Goal: Check status: Check status

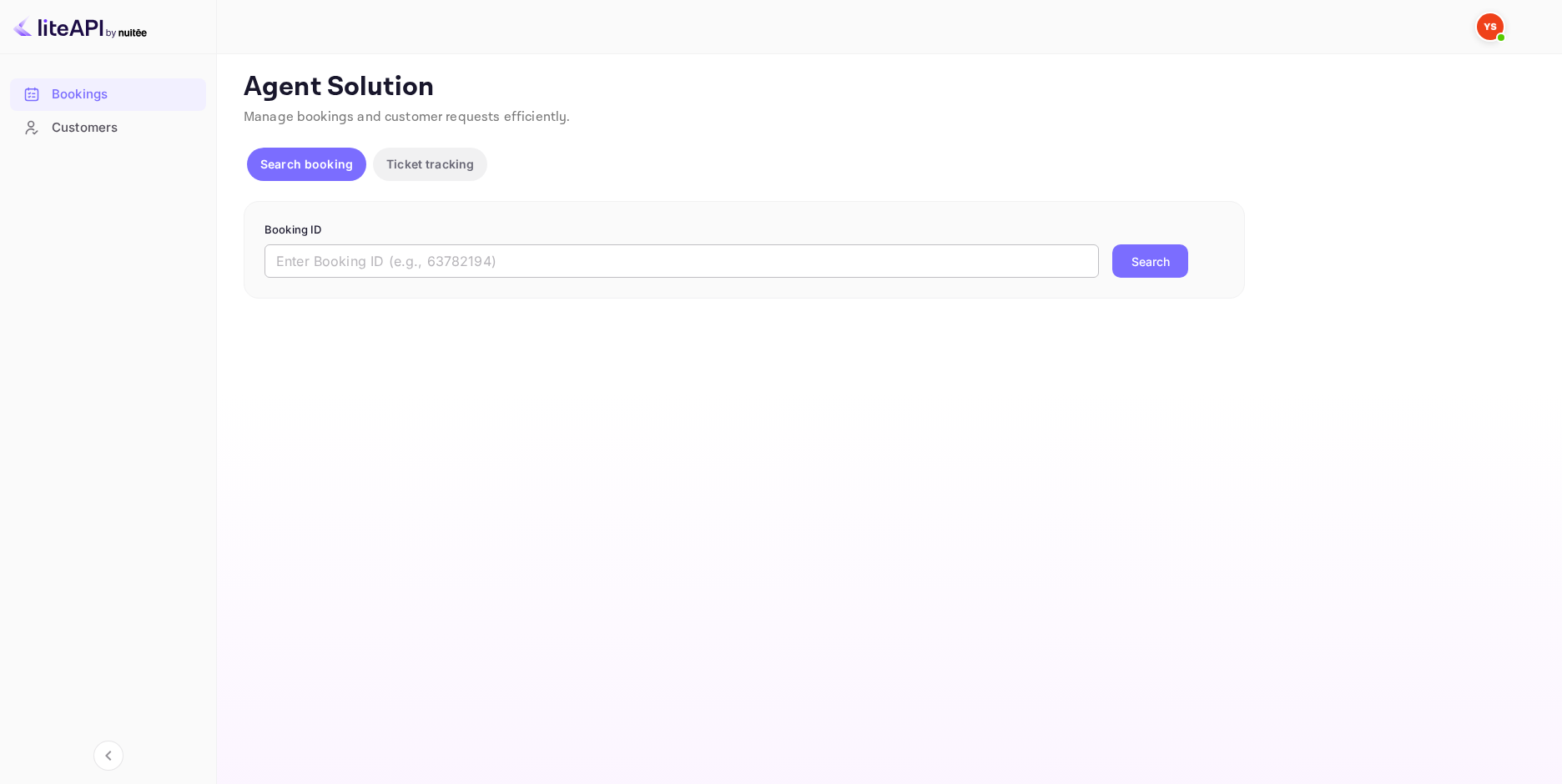
click at [437, 267] on input "text" at bounding box center [682, 260] width 834 height 33
paste input "8222214"
type input "8222214"
click at [1141, 256] on button "Search" at bounding box center [1150, 260] width 76 height 33
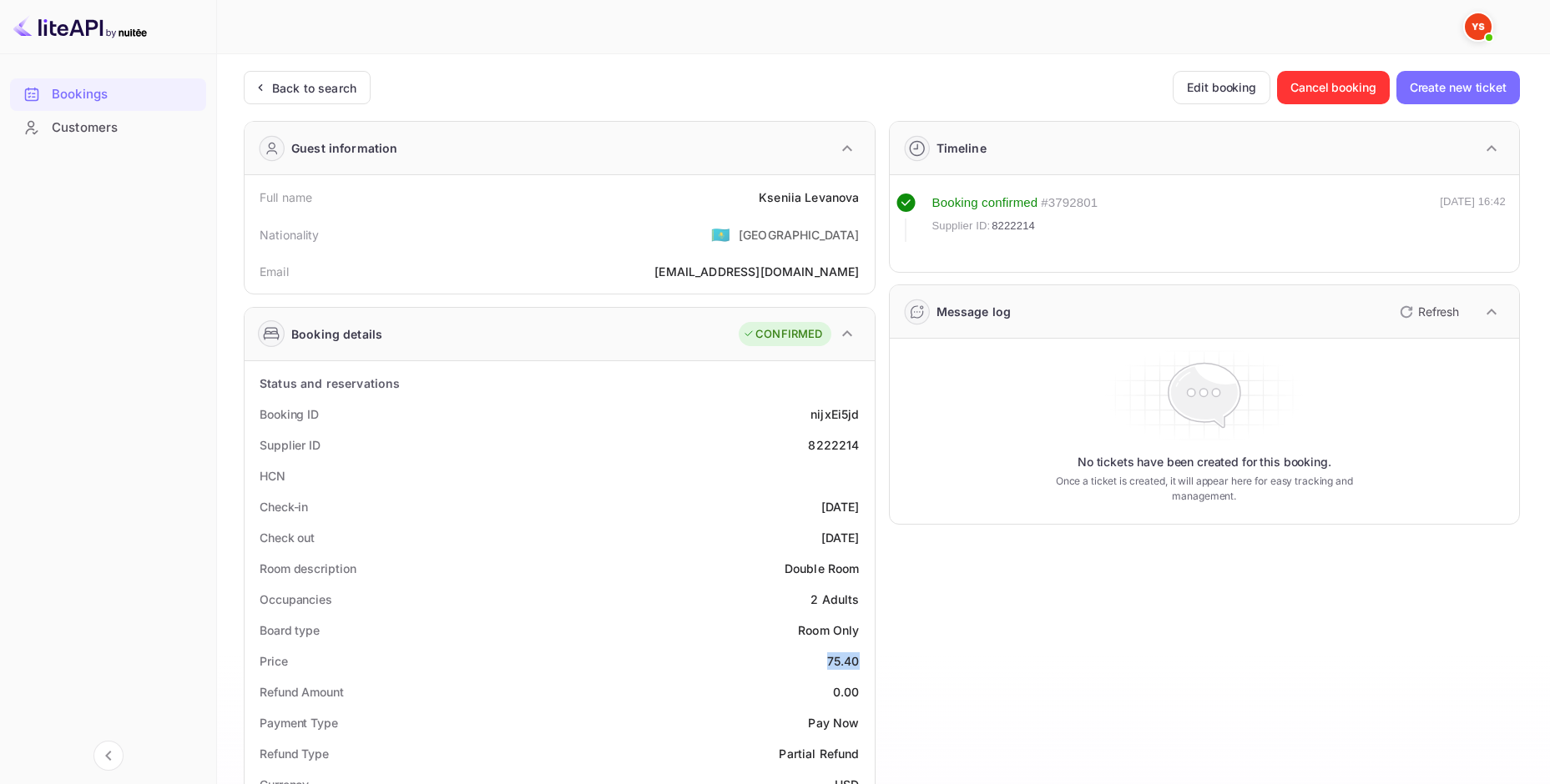
drag, startPoint x: 863, startPoint y: 666, endPoint x: 816, endPoint y: 661, distance: 47.3
click at [816, 661] on div "Price 75.40" at bounding box center [559, 661] width 617 height 30
copy div "75.40"
click at [353, 91] on div "Back to search" at bounding box center [314, 88] width 84 height 18
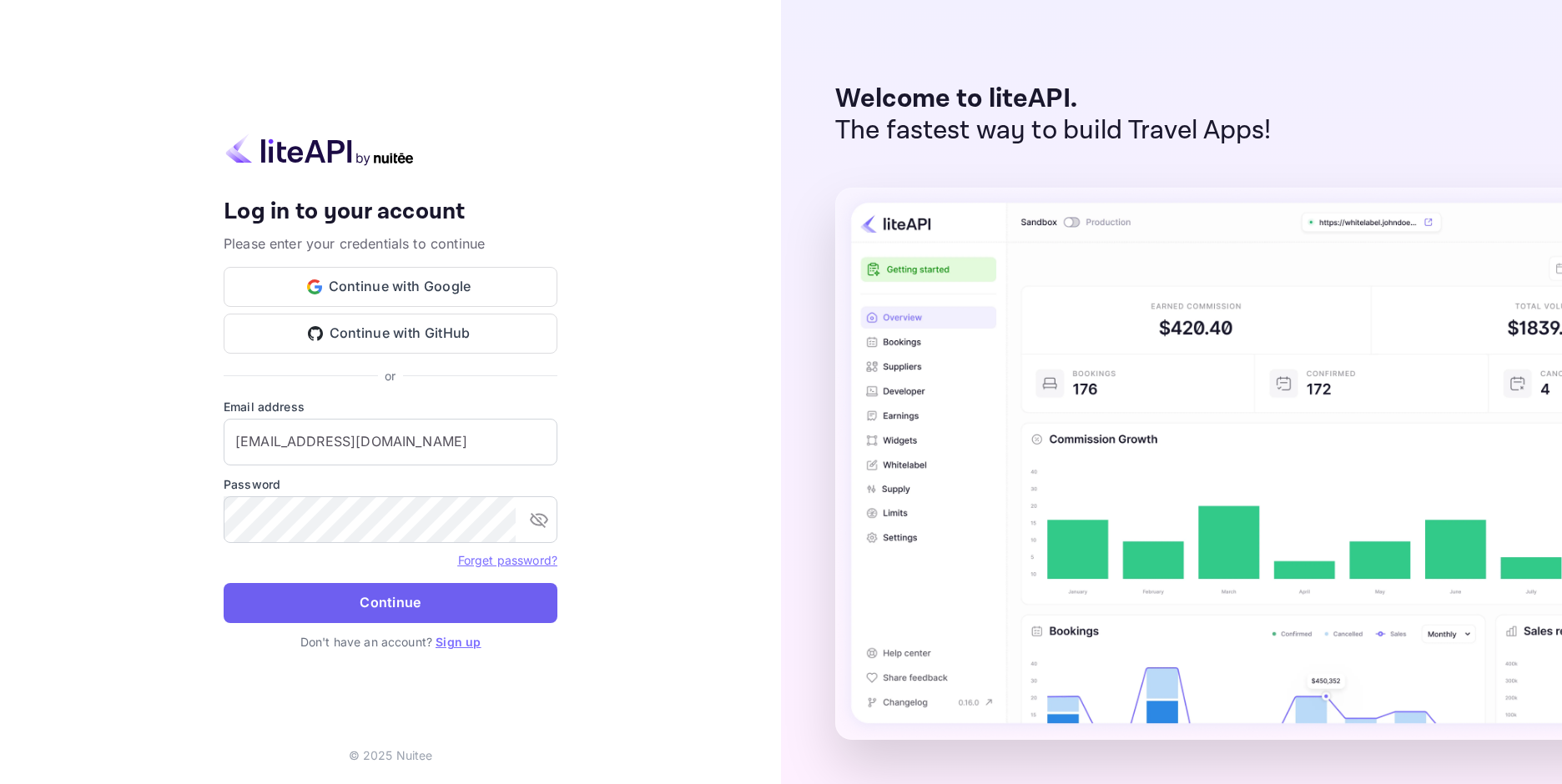
click at [429, 597] on button "Continue" at bounding box center [390, 603] width 334 height 40
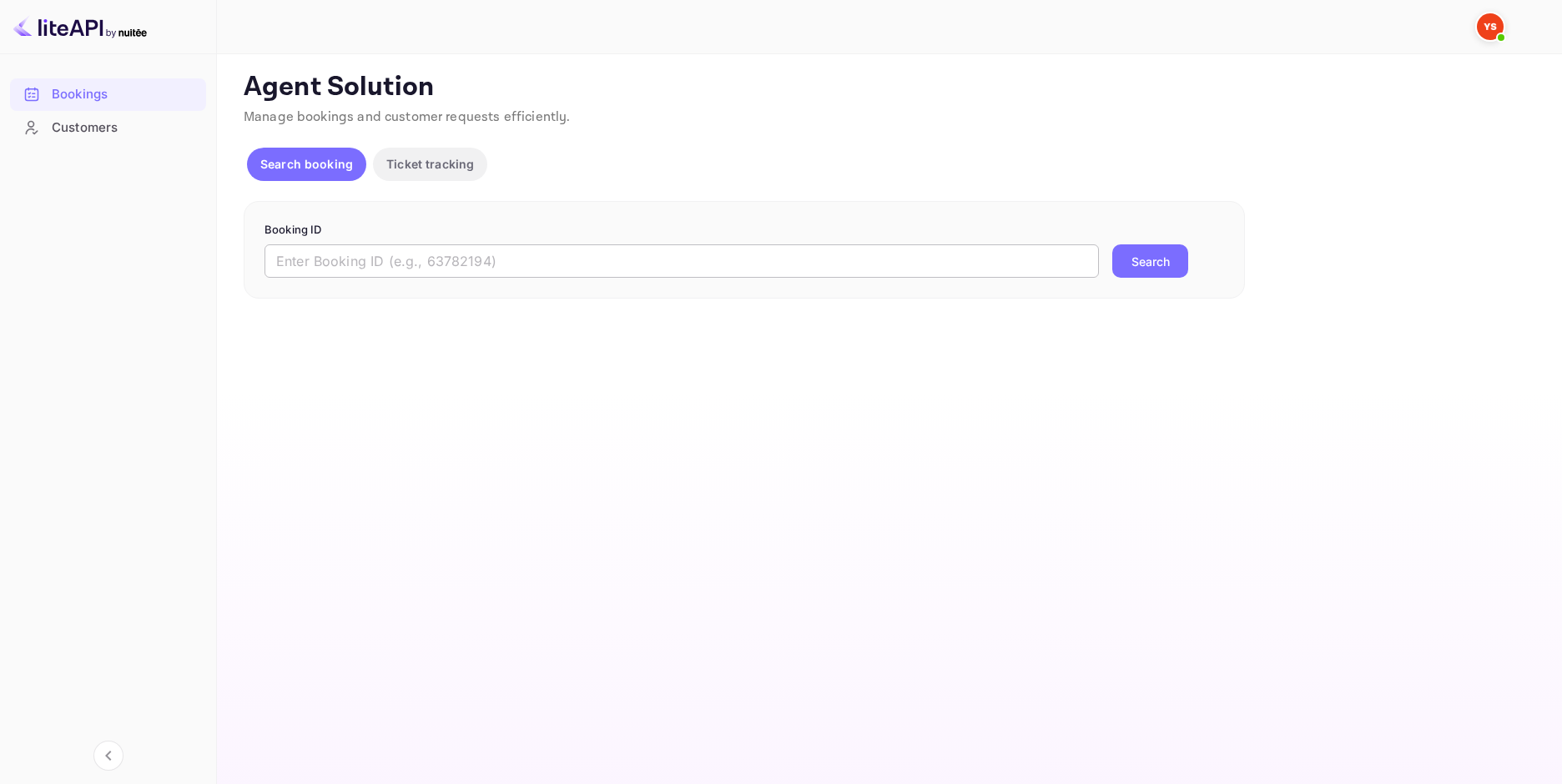
click at [589, 268] on input "text" at bounding box center [682, 260] width 834 height 33
paste input "9635541"
type input "9635541"
click at [1113, 254] on div "9635541 ​ Search" at bounding box center [744, 260] width 959 height 33
click at [1141, 257] on button "Search" at bounding box center [1150, 260] width 76 height 33
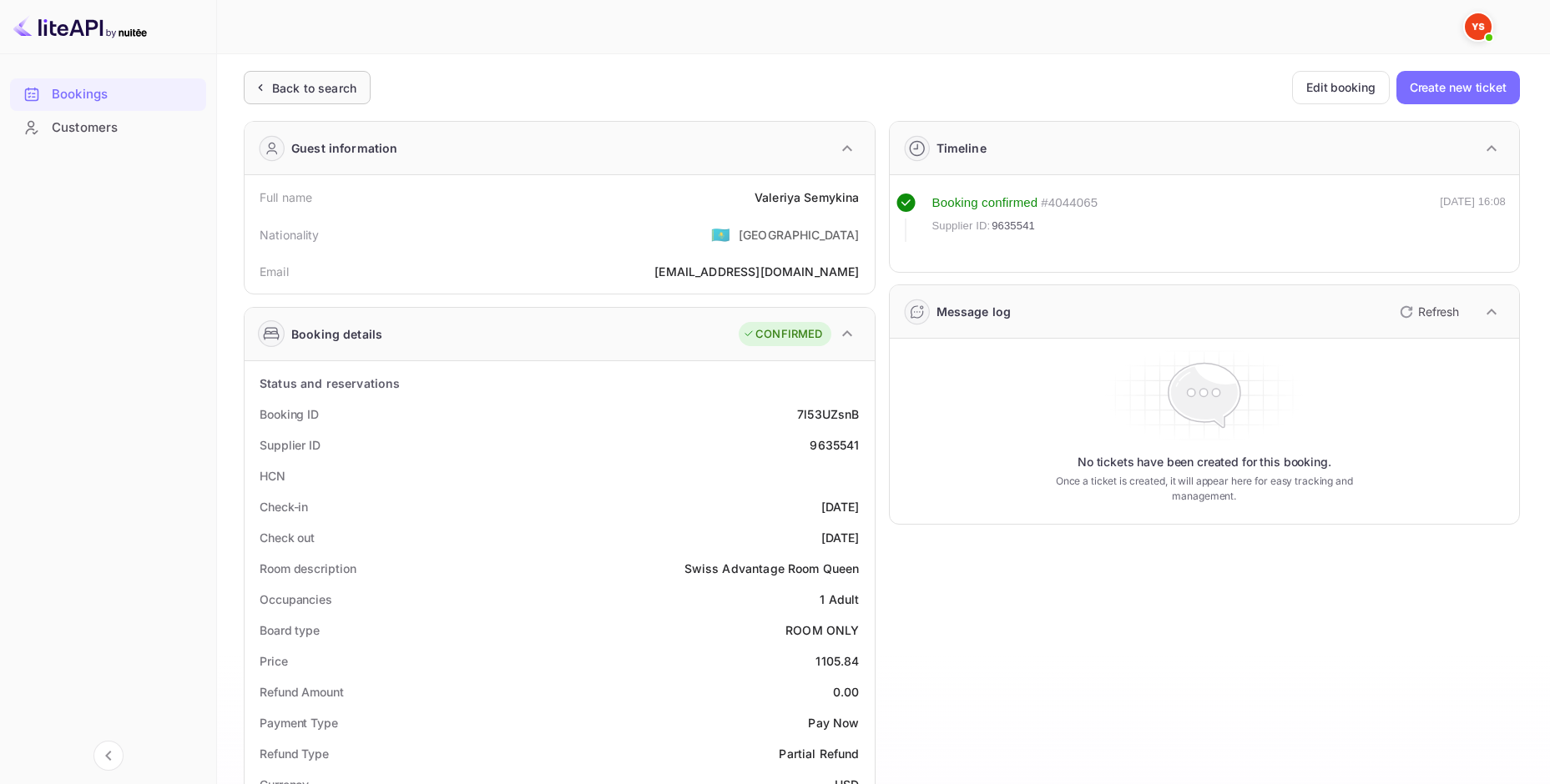
click at [287, 75] on div "Back to search" at bounding box center [307, 87] width 127 height 33
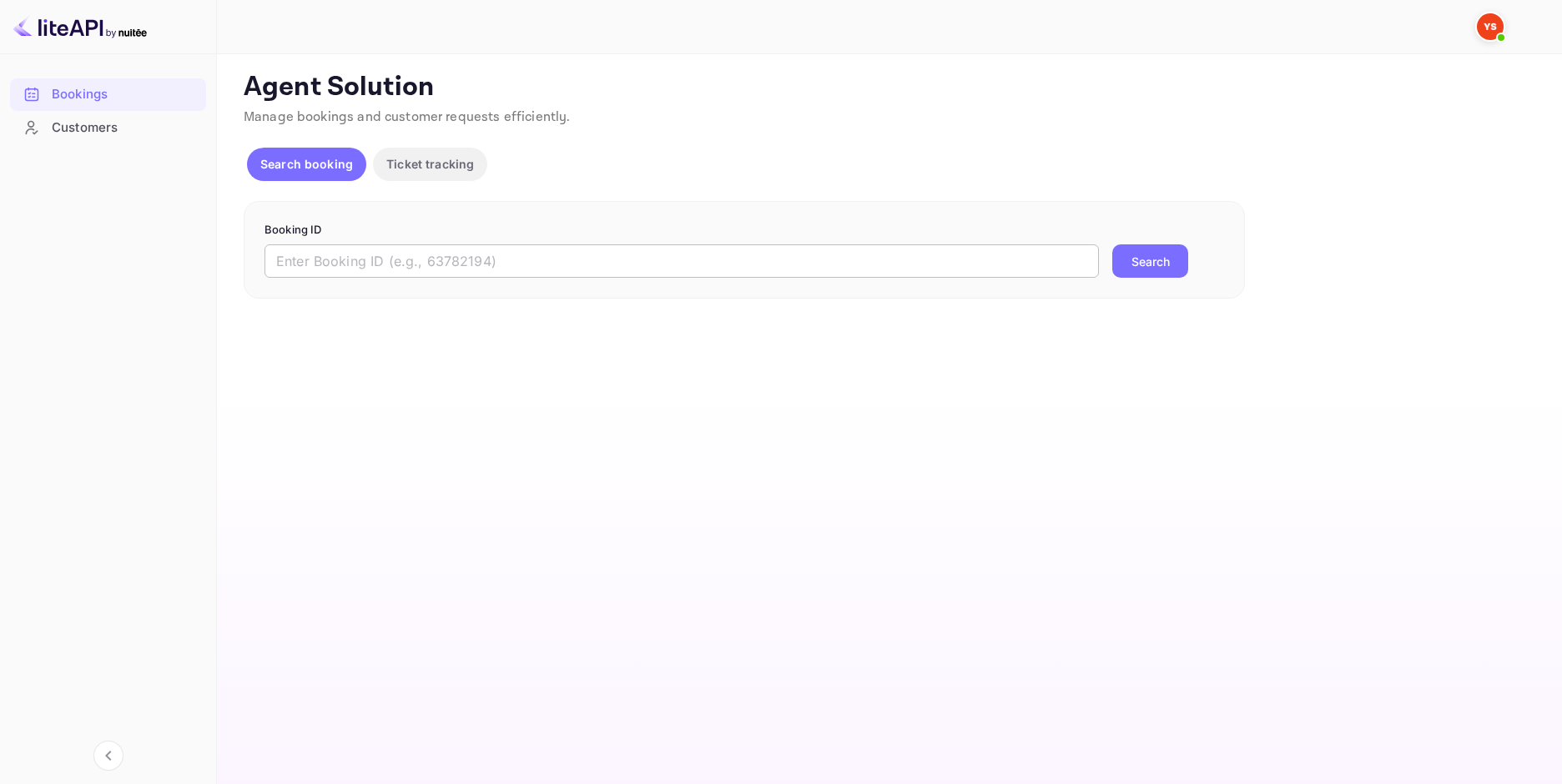
click at [504, 252] on input "text" at bounding box center [682, 260] width 834 height 33
paste input "9367945"
type input "9367945"
click at [1121, 265] on button "Search" at bounding box center [1150, 260] width 76 height 33
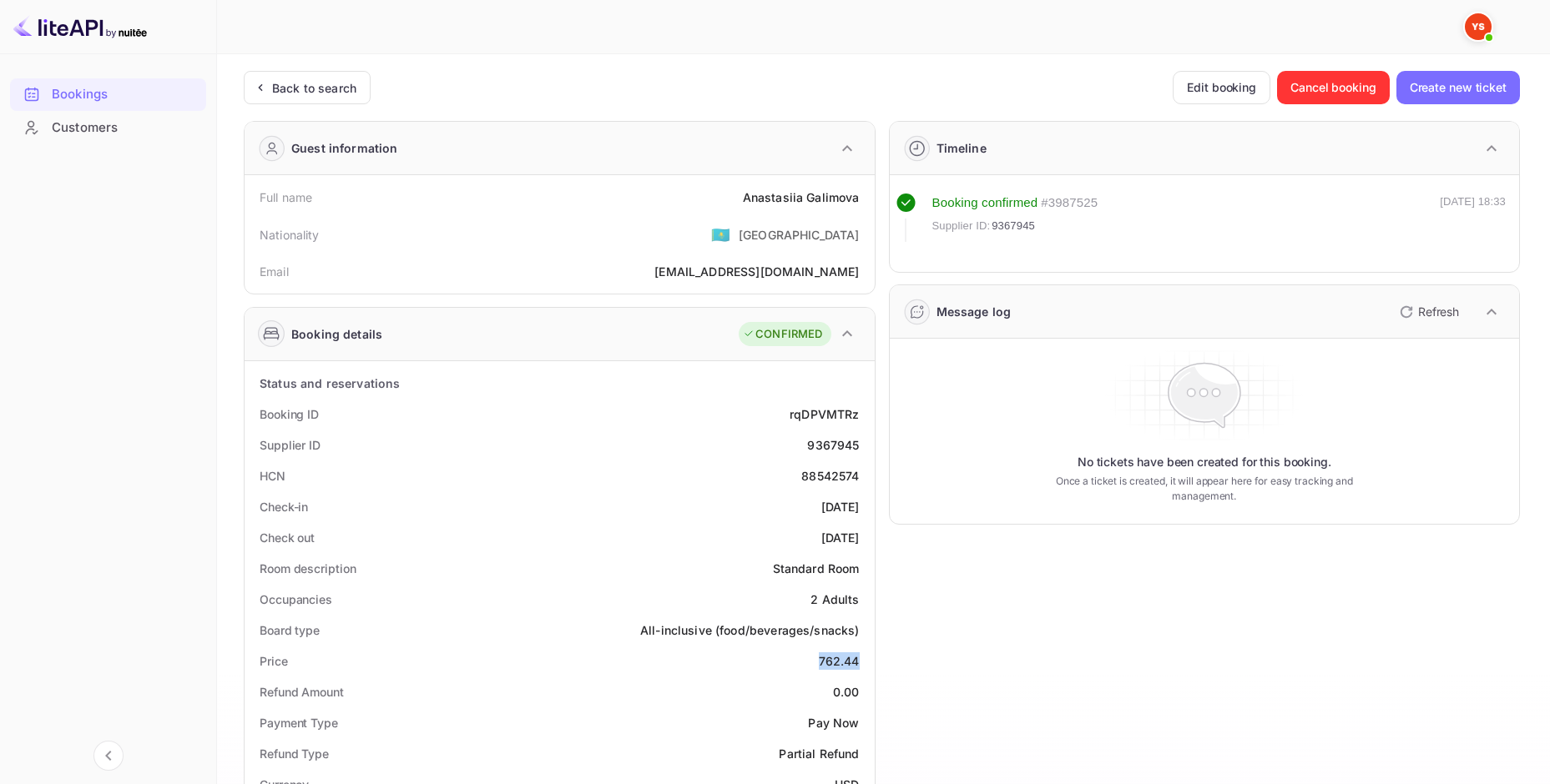
drag, startPoint x: 865, startPoint y: 662, endPoint x: 815, endPoint y: 662, distance: 50.0
click at [815, 662] on div "Price 762.44" at bounding box center [559, 661] width 617 height 30
copy div "762.44"
click at [303, 67] on div "Unsaved Changes Ticket Affiliate URL [URL][DOMAIN_NAME] Business partner name N…" at bounding box center [873, 710] width 1313 height 1311
click at [304, 79] on div "Back to search" at bounding box center [314, 88] width 84 height 18
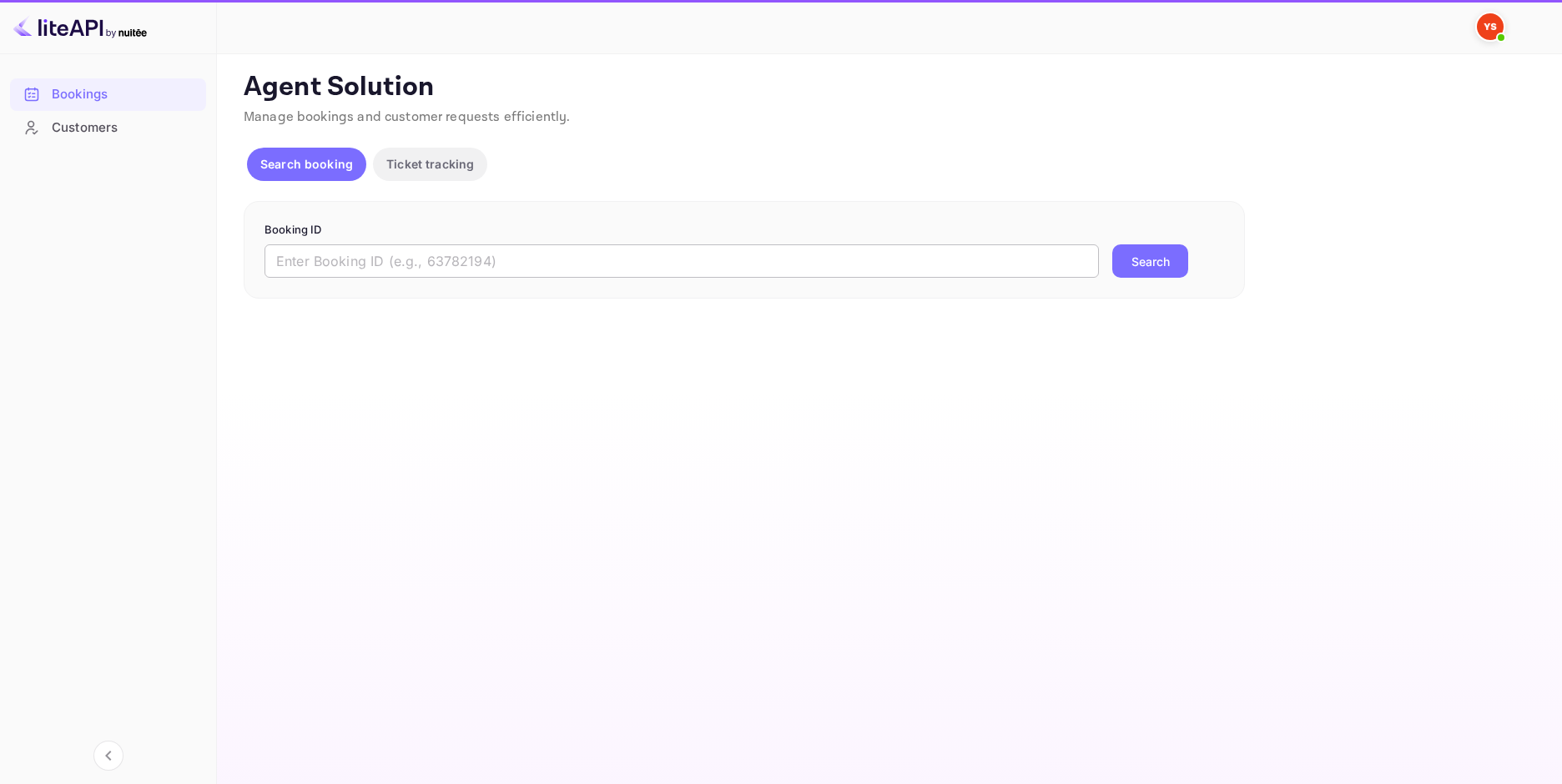
click at [646, 267] on input "text" at bounding box center [682, 260] width 834 height 33
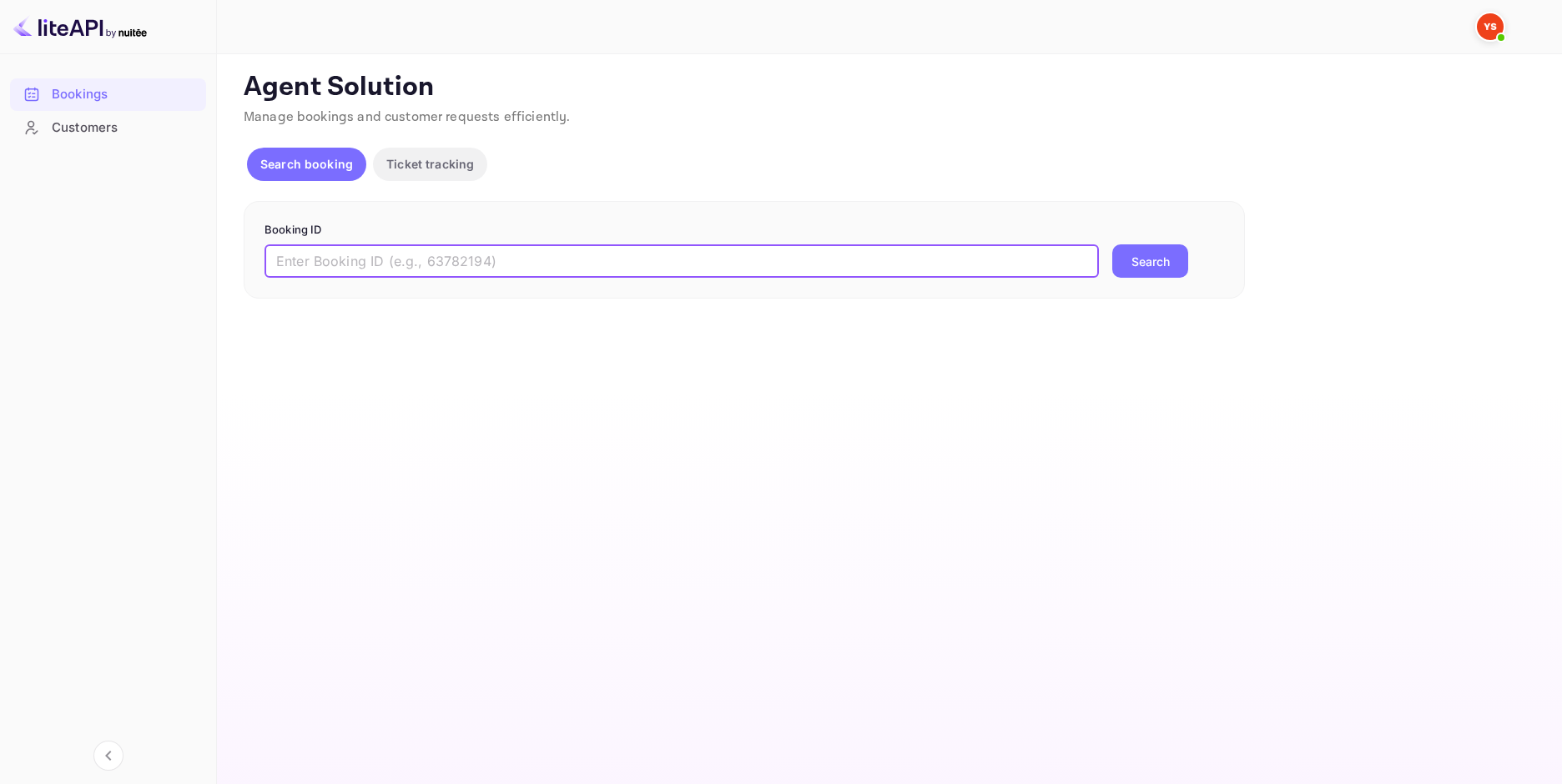
paste input "9466313"
type input "9466313"
click at [1164, 261] on button "Search" at bounding box center [1150, 260] width 76 height 33
